Goal: Navigation & Orientation: Find specific page/section

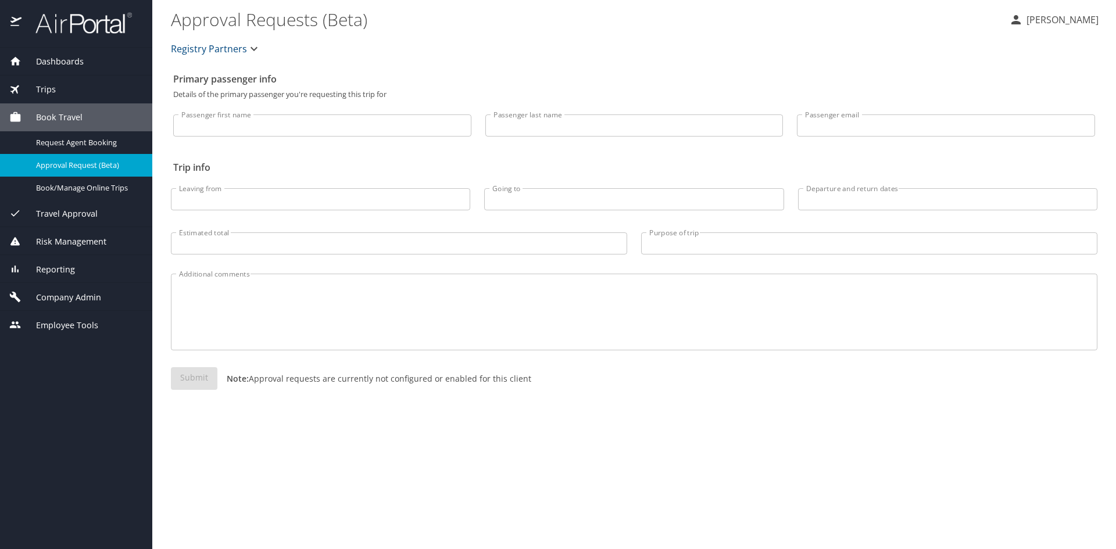
click at [44, 272] on span "Reporting" at bounding box center [48, 269] width 53 height 13
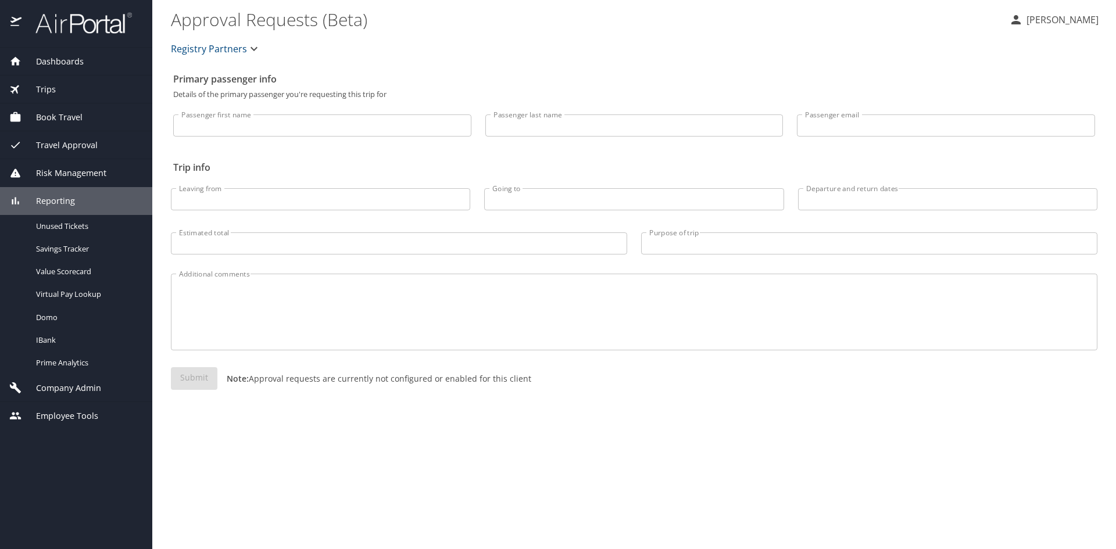
click at [53, 384] on span "Company Admin" at bounding box center [62, 388] width 80 height 13
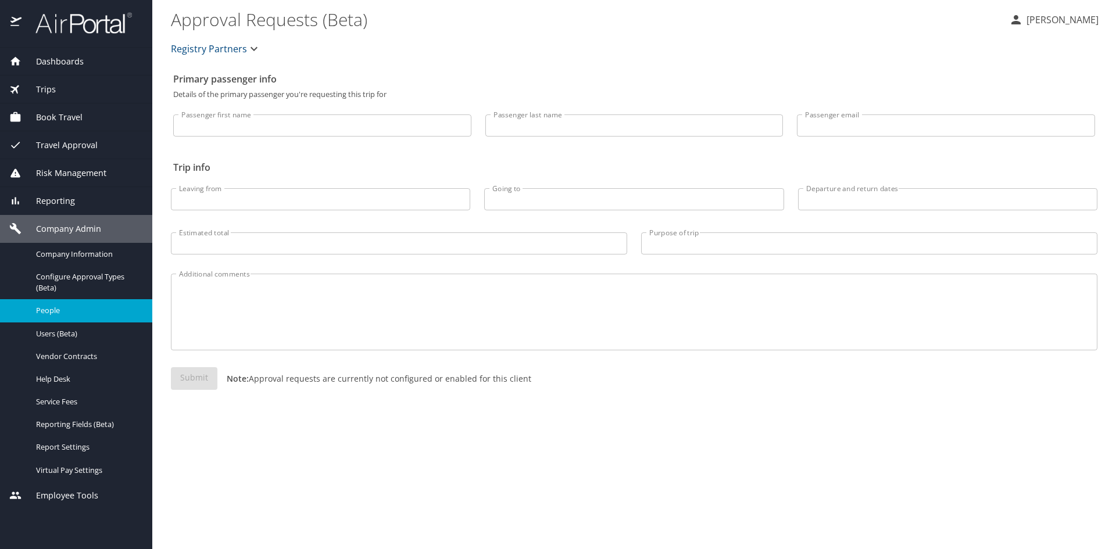
click at [59, 314] on span "People" at bounding box center [87, 310] width 102 height 11
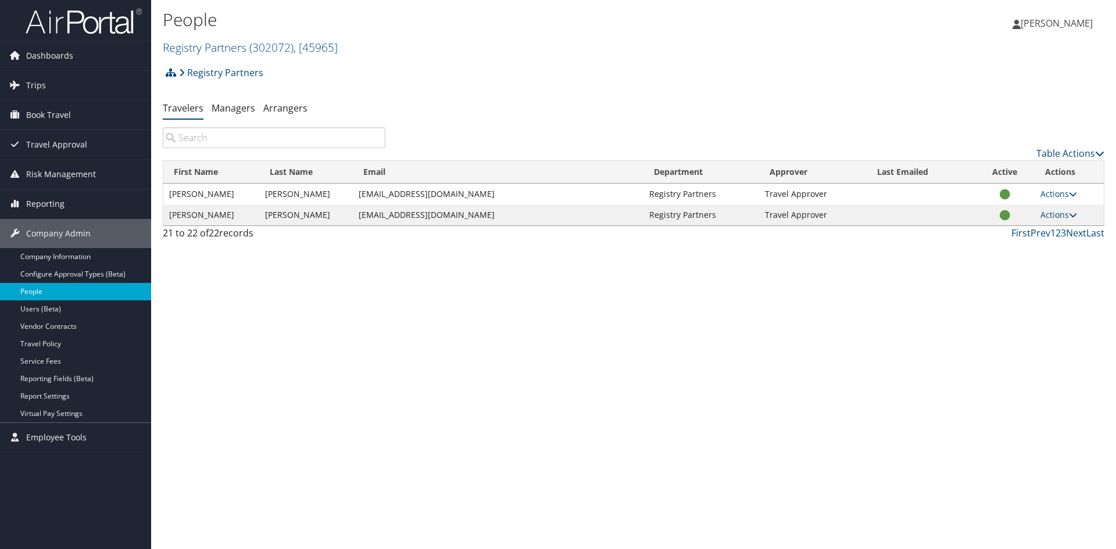
click at [34, 294] on link "People" at bounding box center [75, 291] width 151 height 17
click at [1035, 232] on link "Prev" at bounding box center [1041, 233] width 20 height 13
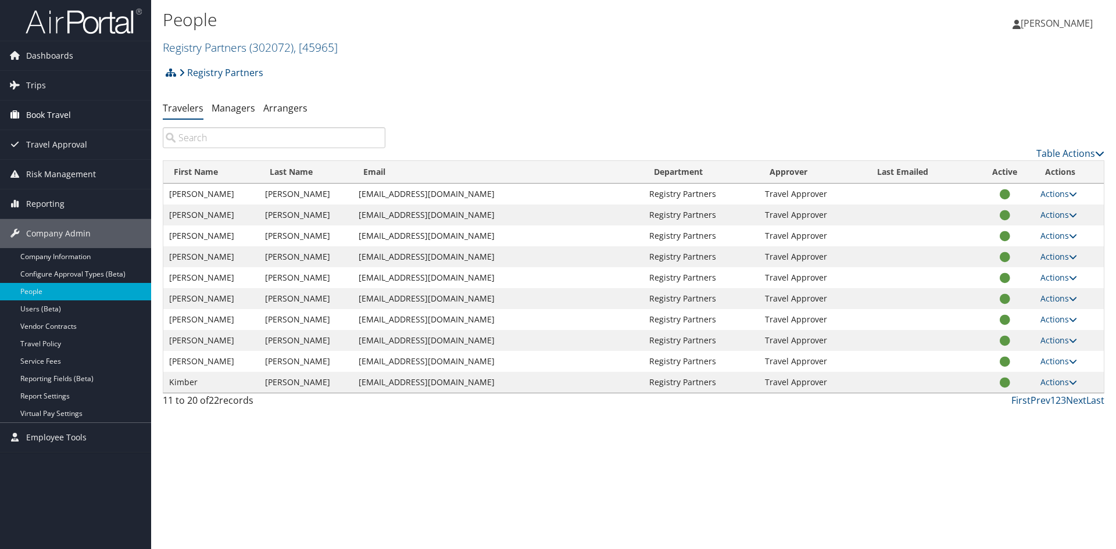
click at [77, 116] on link "Book Travel" at bounding box center [75, 115] width 151 height 29
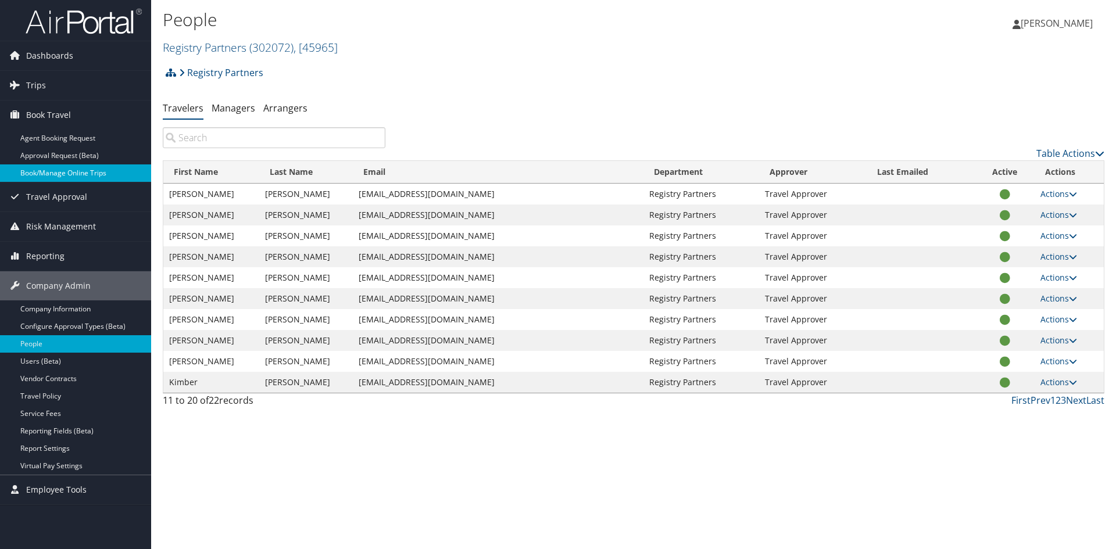
click at [66, 175] on link "Book/Manage Online Trips" at bounding box center [75, 173] width 151 height 17
click at [31, 53] on span "Dashboards" at bounding box center [49, 55] width 47 height 29
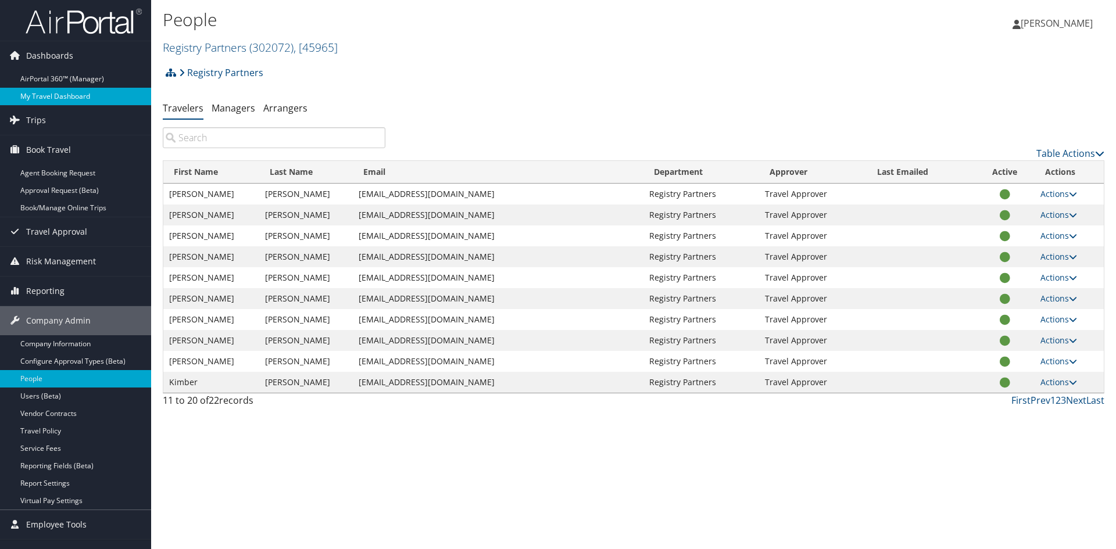
click at [35, 94] on link "My Travel Dashboard" at bounding box center [75, 96] width 151 height 17
